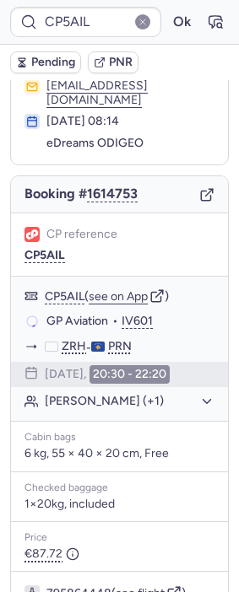
scroll to position [86, 0]
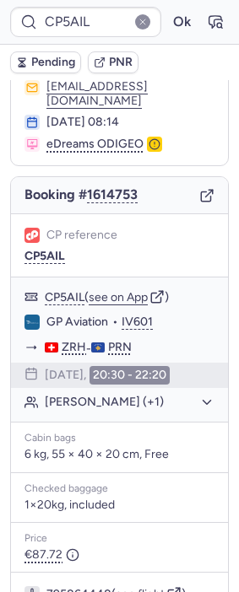
type input "007ATN"
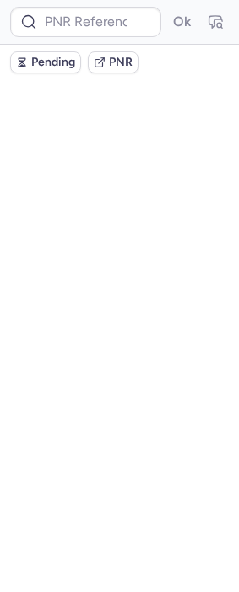
scroll to position [0, 0]
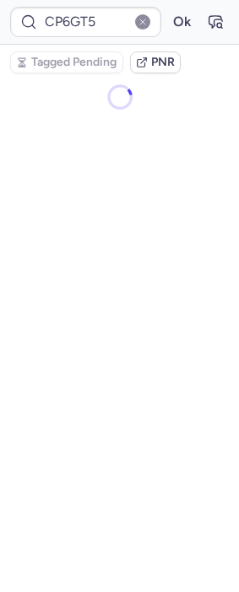
type input "ACS4ZK"
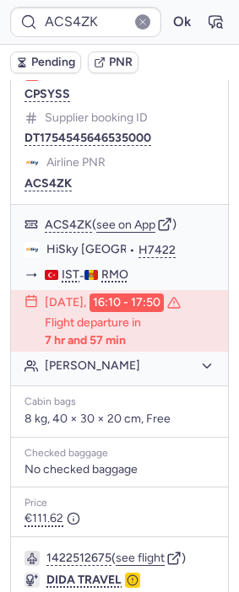
scroll to position [384, 0]
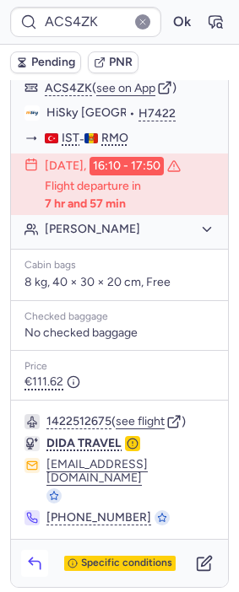
click at [32, 555] on icon "button" at bounding box center [34, 563] width 17 height 17
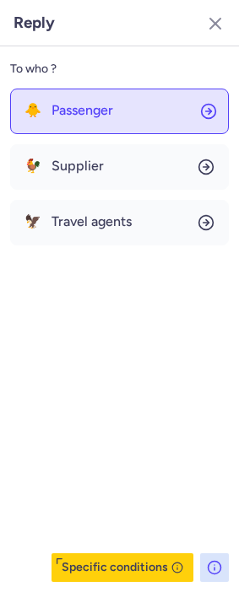
click at [121, 126] on button "🐥 Passenger" at bounding box center [119, 112] width 218 height 46
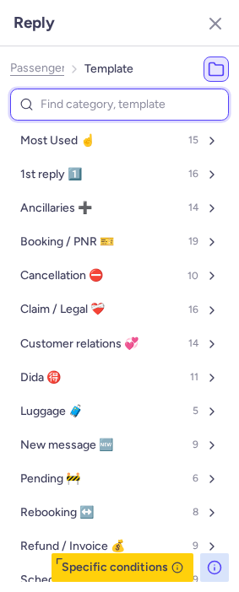
click at [110, 103] on input at bounding box center [119, 105] width 218 height 33
type input "pn"
select select "en"
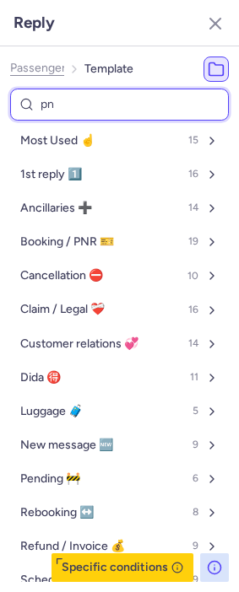
select select "en"
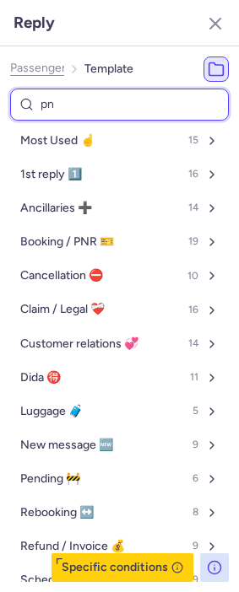
select select "en"
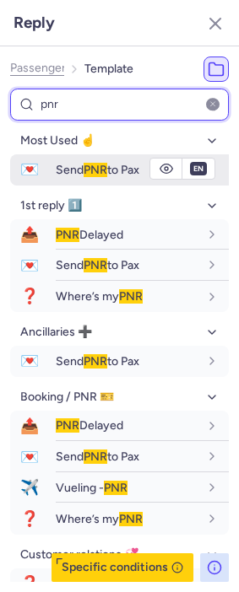
type input "pnr"
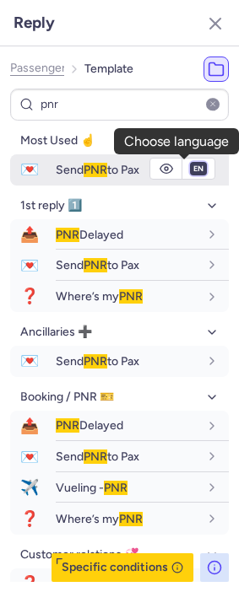
click at [191, 169] on select "fr en de nl pt es it ru" at bounding box center [198, 168] width 15 height 13
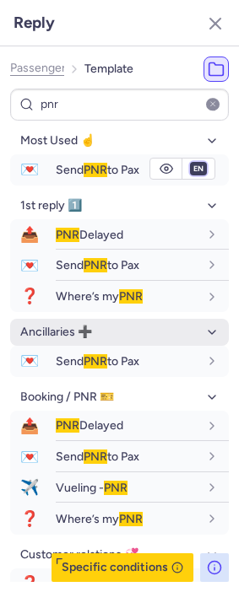
select select "ru"
click at [191, 162] on select "fr en de nl pt es it ru" at bounding box center [198, 168] width 15 height 13
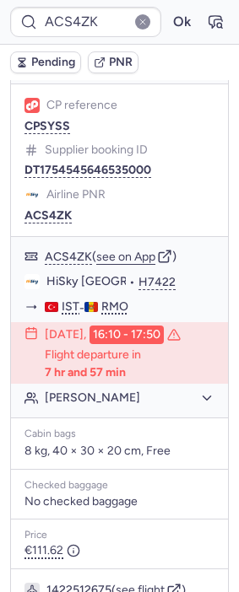
scroll to position [103, 0]
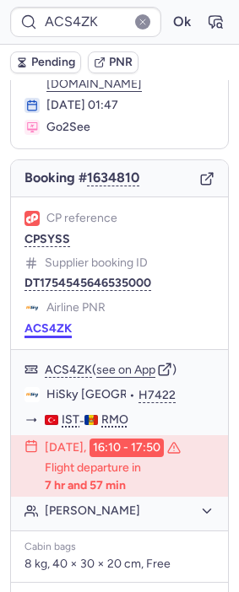
click at [51, 336] on button "ACS4ZK" at bounding box center [47, 328] width 47 height 13
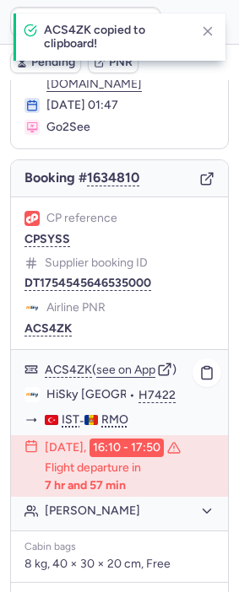
click at [48, 402] on span "HiSky [GEOGRAPHIC_DATA]" at bounding box center [125, 394] width 158 height 15
copy span "HiSky"
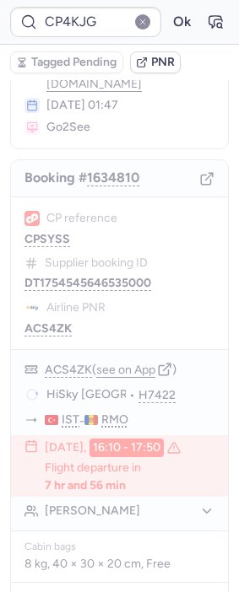
type input "007ATN"
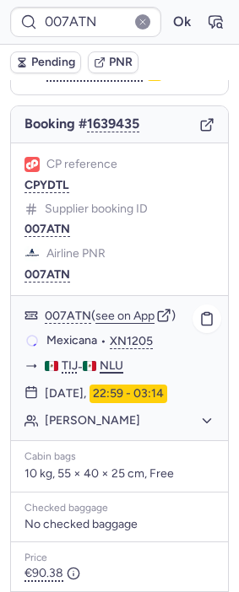
scroll to position [403, 0]
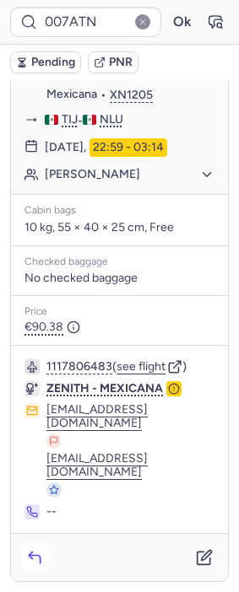
click at [40, 550] on icon "button" at bounding box center [34, 557] width 17 height 17
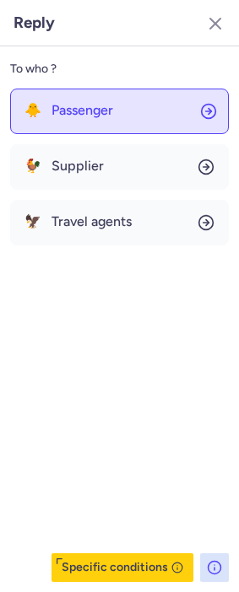
click at [106, 99] on button "🐥 Passenger" at bounding box center [119, 112] width 218 height 46
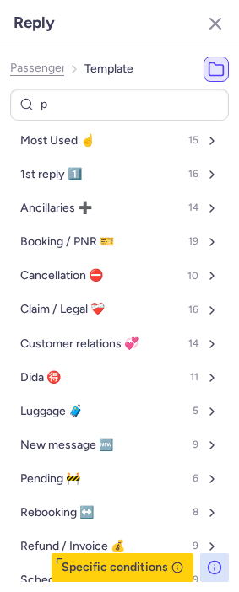
type input "pn"
select select "en"
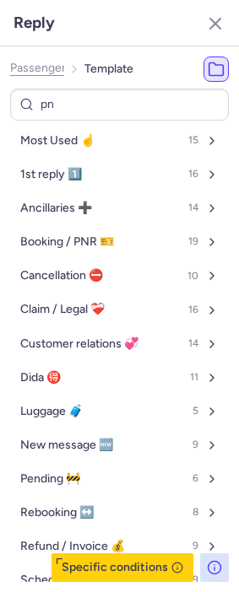
select select "en"
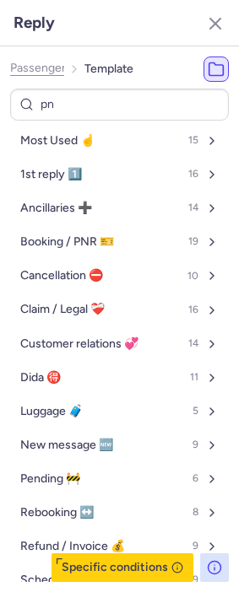
select select "en"
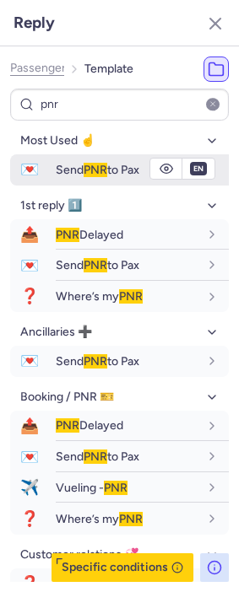
type input "pnr"
click at [56, 179] on button "💌 Send PNR to Pax" at bounding box center [119, 169] width 218 height 31
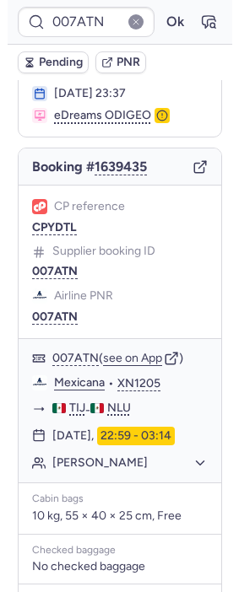
scroll to position [121, 0]
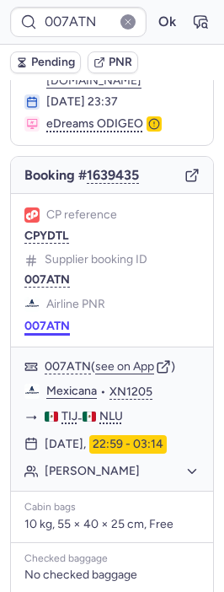
click at [50, 330] on button "007ATN" at bounding box center [47, 326] width 46 height 13
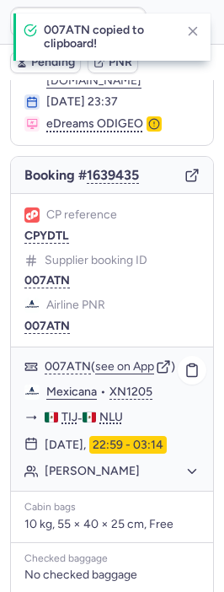
click at [69, 398] on link "Mexicana" at bounding box center [71, 391] width 51 height 15
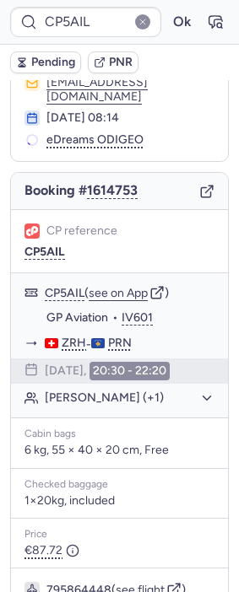
scroll to position [88, 0]
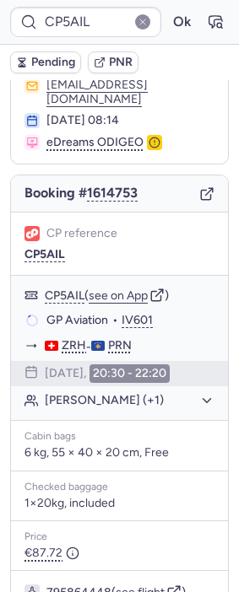
click at [42, 54] on button "Pending" at bounding box center [45, 62] width 71 height 22
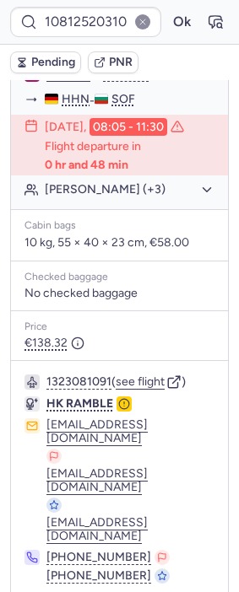
scroll to position [463, 0]
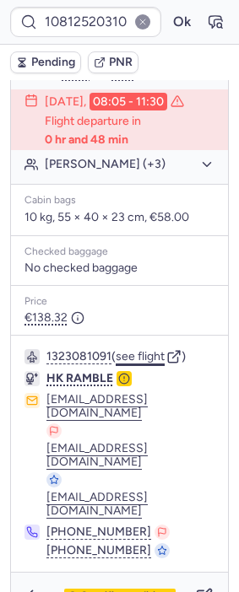
click at [157, 352] on button "see flight" at bounding box center [139, 356] width 49 height 13
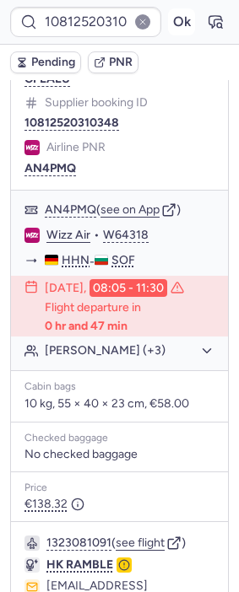
scroll to position [276, 0]
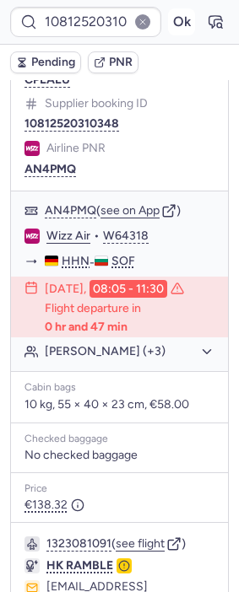
click at [169, 31] on button "Ok" at bounding box center [181, 21] width 27 height 27
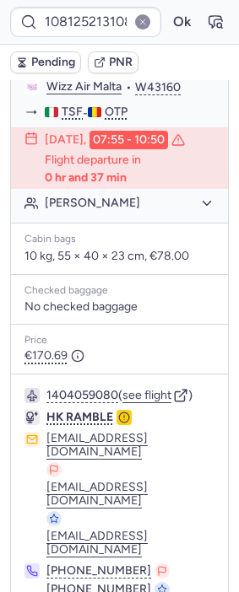
scroll to position [493, 0]
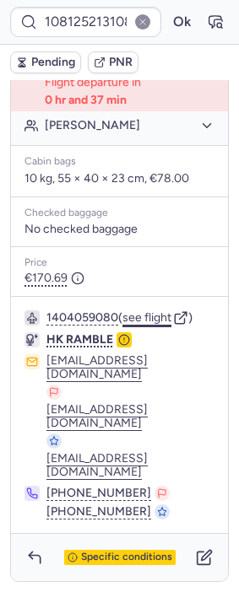
click at [157, 325] on button "see flight" at bounding box center [146, 317] width 49 height 13
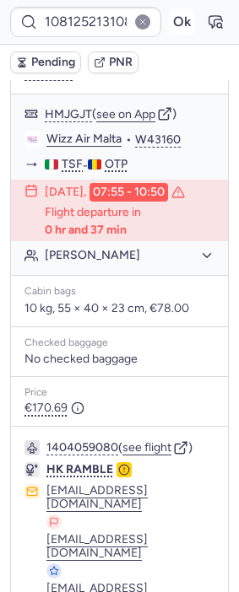
scroll to position [306, 0]
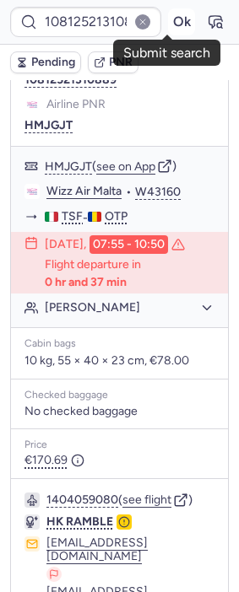
click at [168, 21] on button "Ok" at bounding box center [181, 21] width 27 height 27
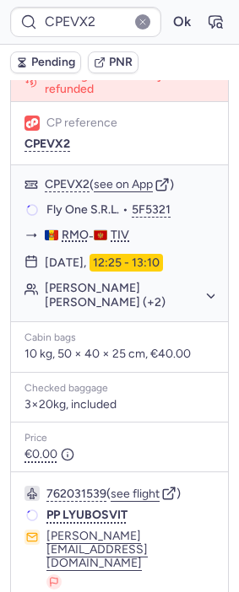
scroll to position [273, 0]
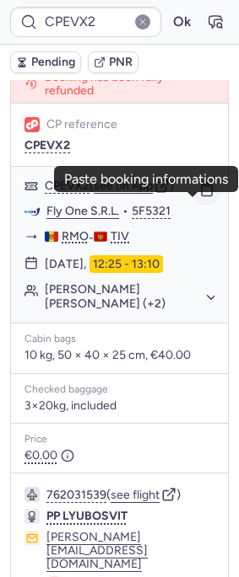
click at [199, 197] on icon "button" at bounding box center [206, 189] width 15 height 15
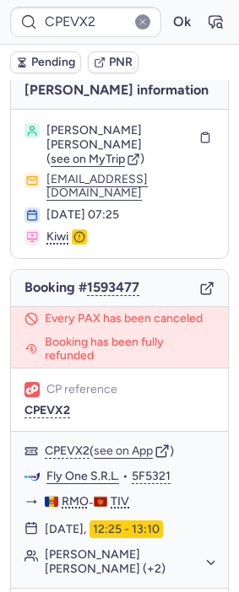
scroll to position [0, 0]
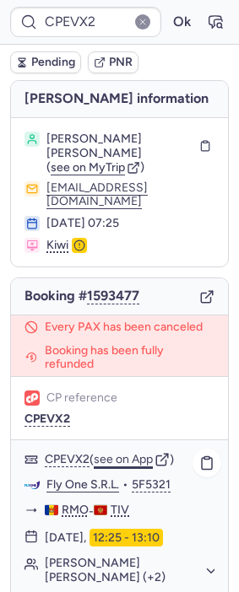
click at [129, 466] on button "see on App" at bounding box center [123, 459] width 59 height 13
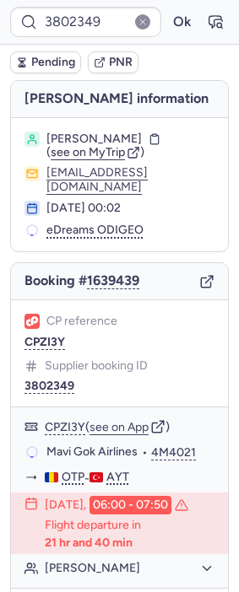
type input "CP5AIL"
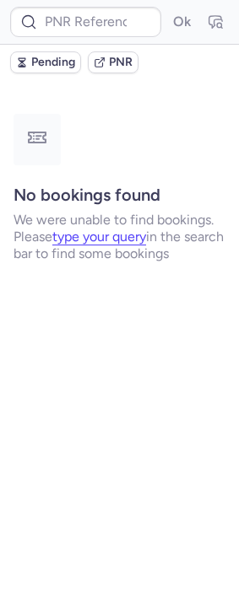
type input "CPKB6V"
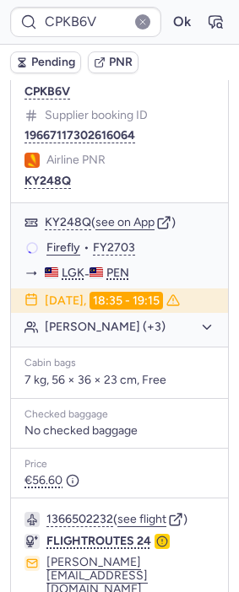
scroll to position [458, 0]
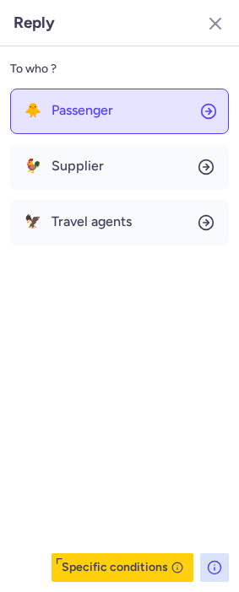
click at [126, 102] on button "🐥 Passenger" at bounding box center [119, 112] width 218 height 46
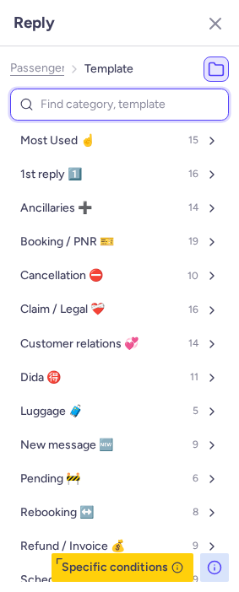
click at [99, 98] on input at bounding box center [119, 105] width 218 height 33
type input "pn"
select select "en"
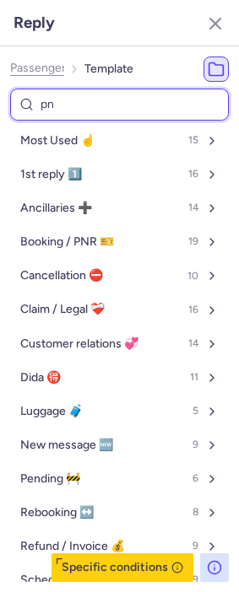
select select "en"
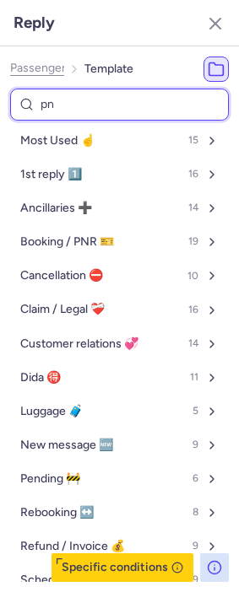
select select "en"
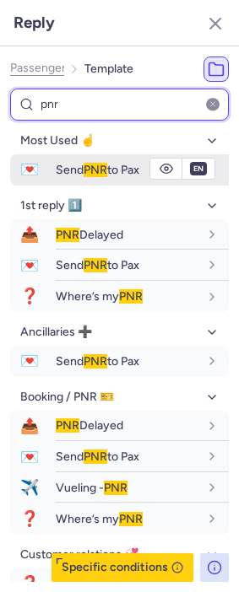
type input "pnr"
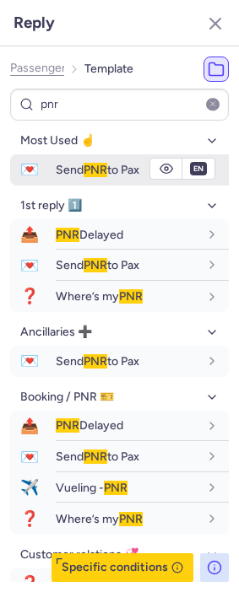
click at [88, 169] on span "PNR" at bounding box center [95, 170] width 24 height 14
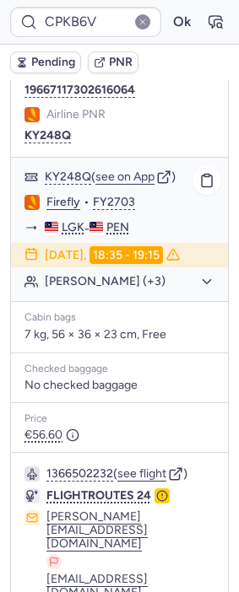
scroll to position [270, 0]
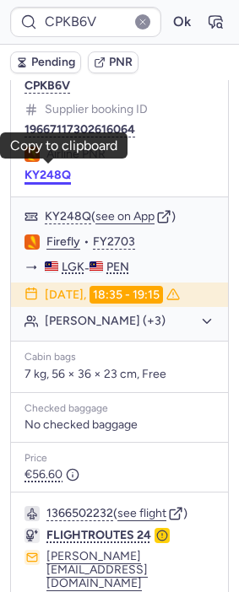
click at [57, 174] on button "KY248Q" at bounding box center [47, 175] width 46 height 13
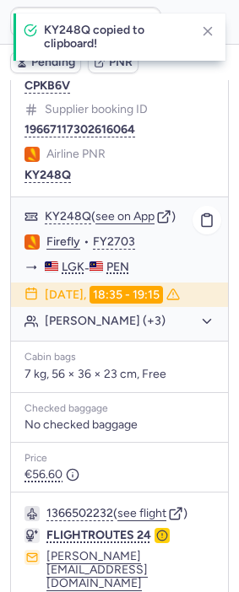
click at [68, 234] on link "Firefly" at bounding box center [63, 241] width 34 height 15
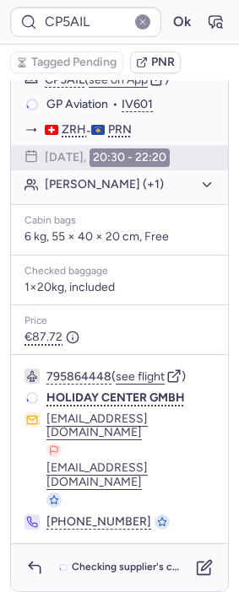
type input "CPSJEO"
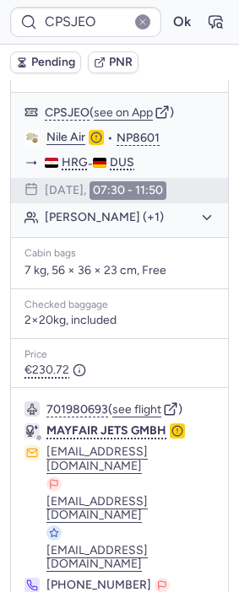
scroll to position [397, 0]
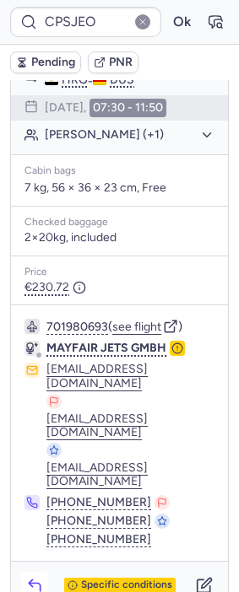
click at [39, 577] on icon "button" at bounding box center [34, 585] width 17 height 17
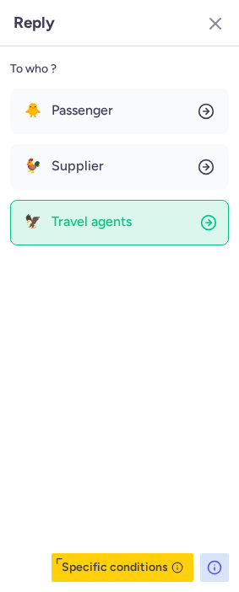
click at [124, 210] on button "🦅 Travel agents" at bounding box center [119, 223] width 218 height 46
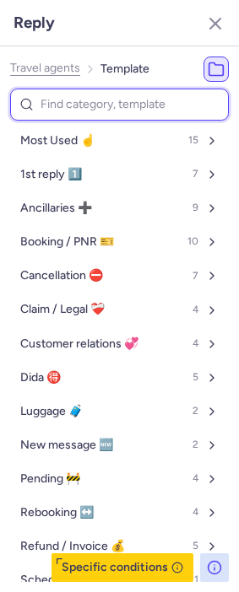
click at [113, 109] on input at bounding box center [119, 105] width 218 height 33
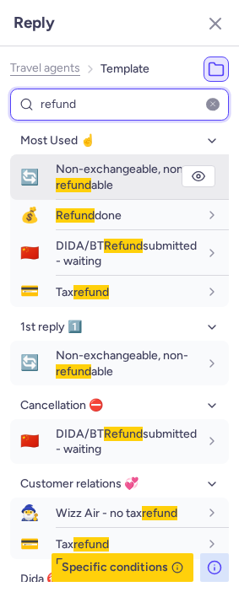
type input "refund"
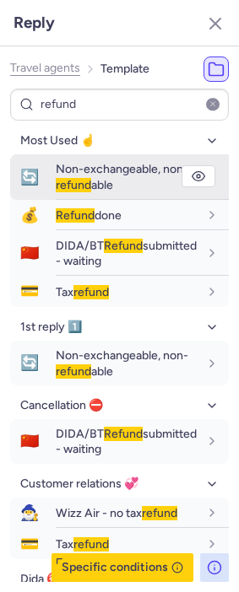
click at [86, 181] on span "refund" at bounding box center [73, 185] width 35 height 14
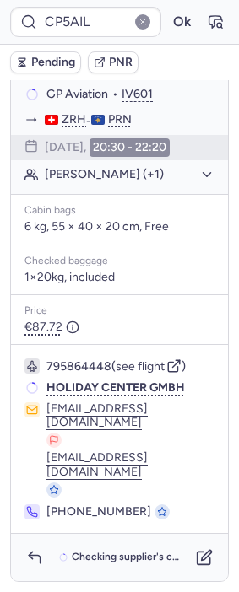
type input "CP9SVM"
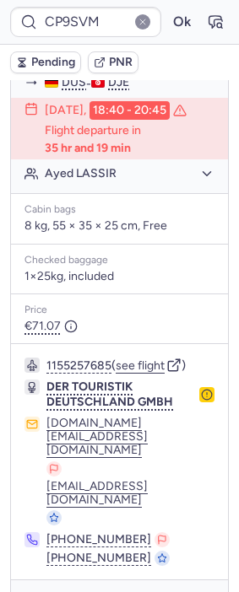
scroll to position [363, 0]
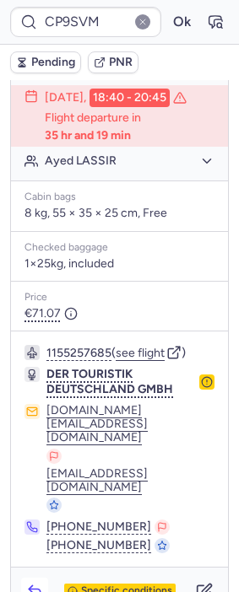
click at [30, 583] on icon "button" at bounding box center [34, 591] width 17 height 17
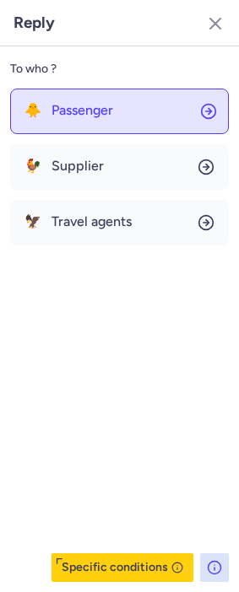
click at [126, 93] on button "🐥 Passenger" at bounding box center [119, 112] width 218 height 46
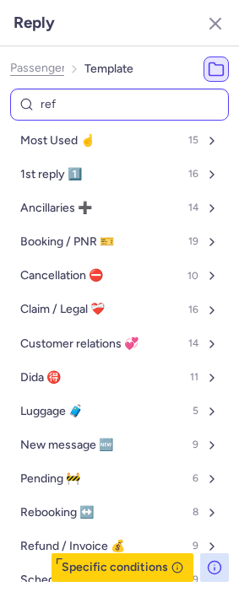
type input "refu"
select select "en"
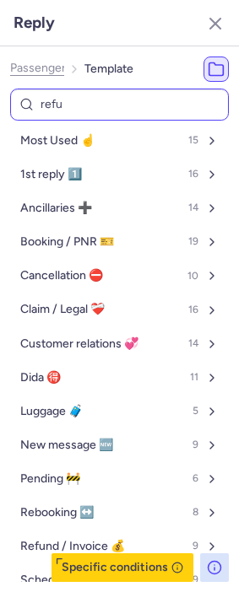
select select "en"
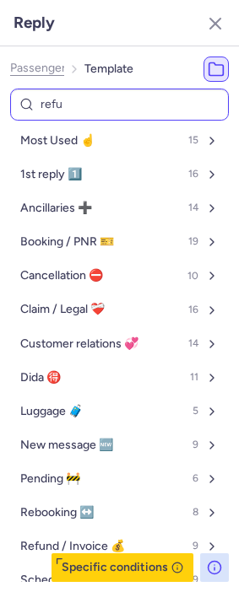
select select "en"
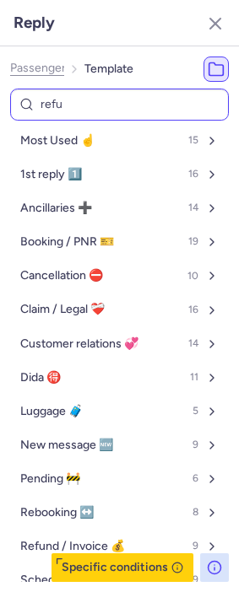
select select "en"
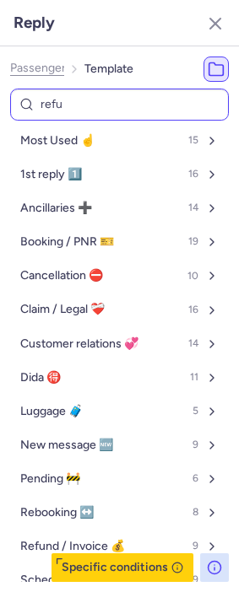
select select "en"
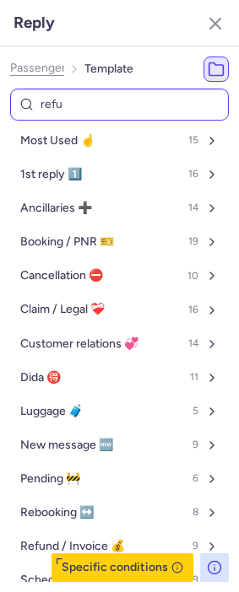
select select "en"
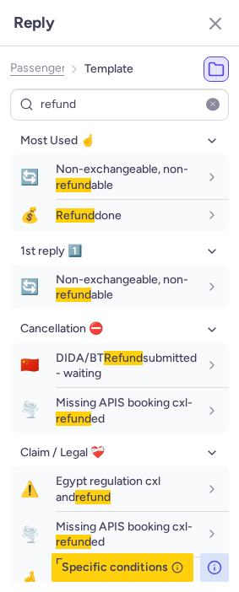
type input "refund"
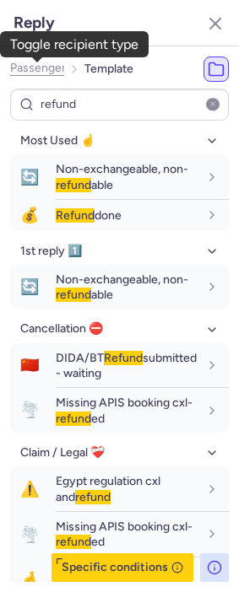
click at [51, 72] on span "Passenger" at bounding box center [38, 68] width 56 height 13
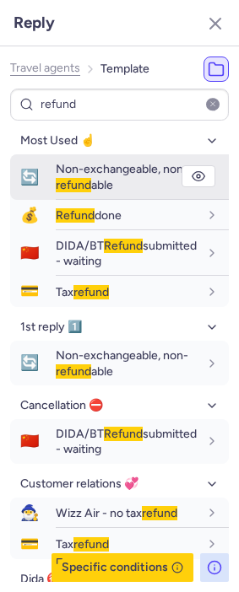
click at [91, 178] on span "refund" at bounding box center [73, 185] width 35 height 14
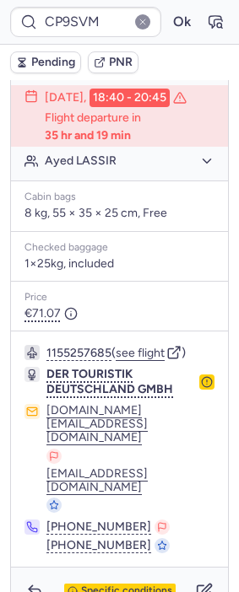
type input "CP5AIL"
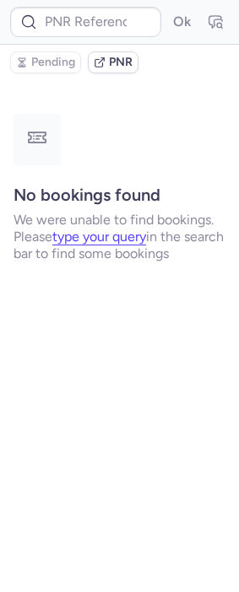
scroll to position [0, 0]
